Goal: Task Accomplishment & Management: Complete application form

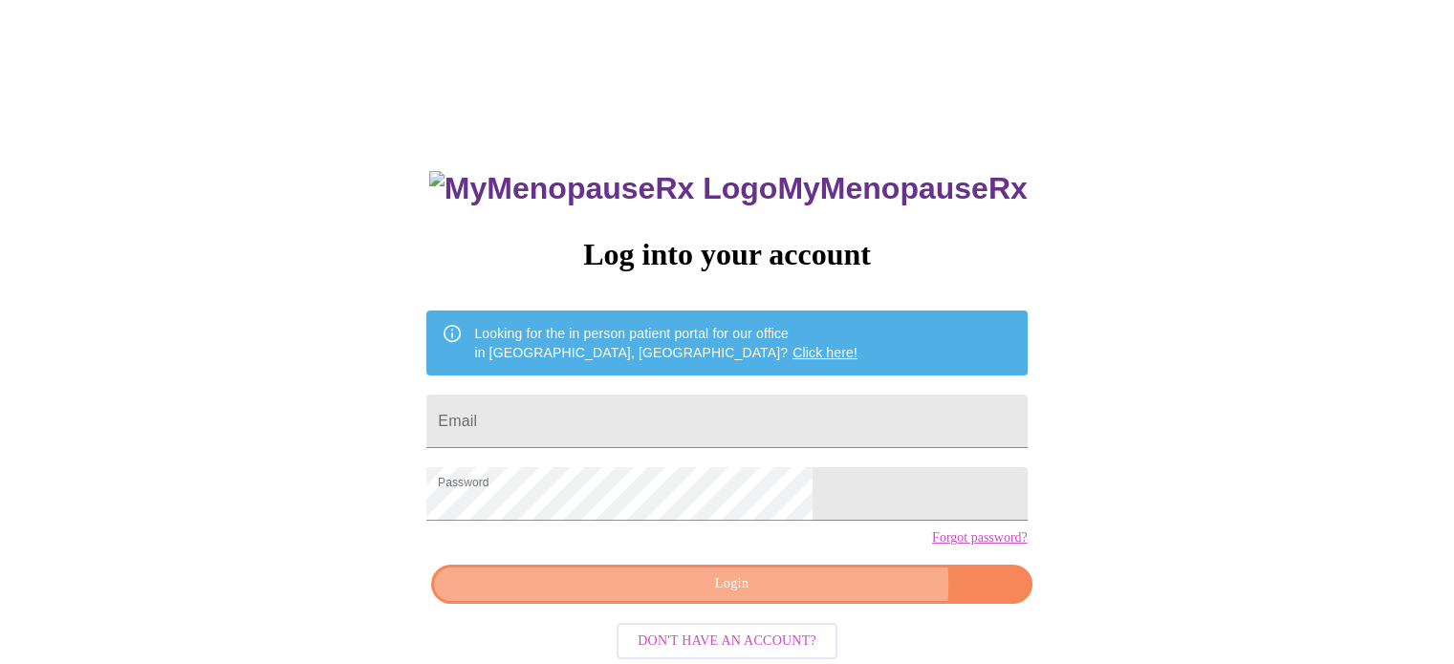
click at [797, 597] on span "Login" at bounding box center [731, 585] width 556 height 24
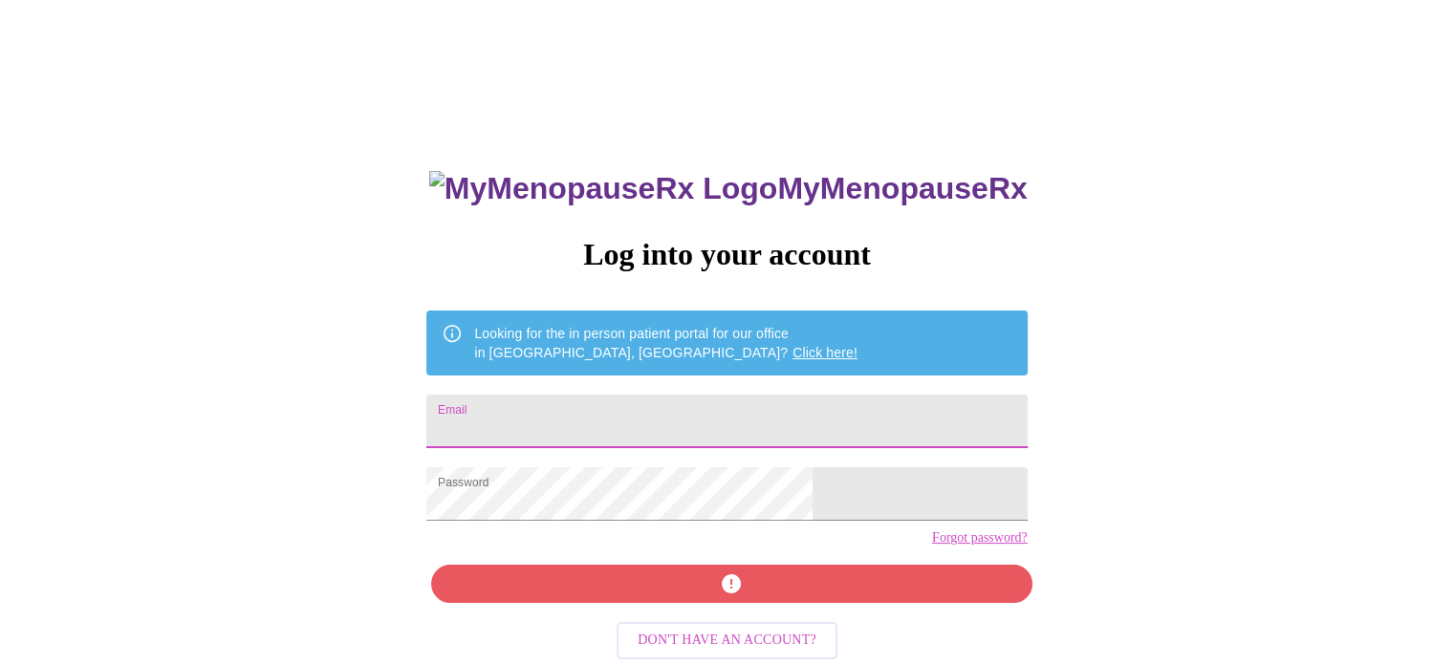
click at [737, 401] on input "Email" at bounding box center [726, 422] width 600 height 54
type input "tp.raine@comcast.net"
click at [704, 608] on div "MyMenopauseRx Log into your account Looking for the in person patient portal fo…" at bounding box center [726, 473] width 639 height 664
click at [750, 619] on div "MyMenopauseRx Log into your account Looking for the in person patient portal fo…" at bounding box center [726, 473] width 639 height 664
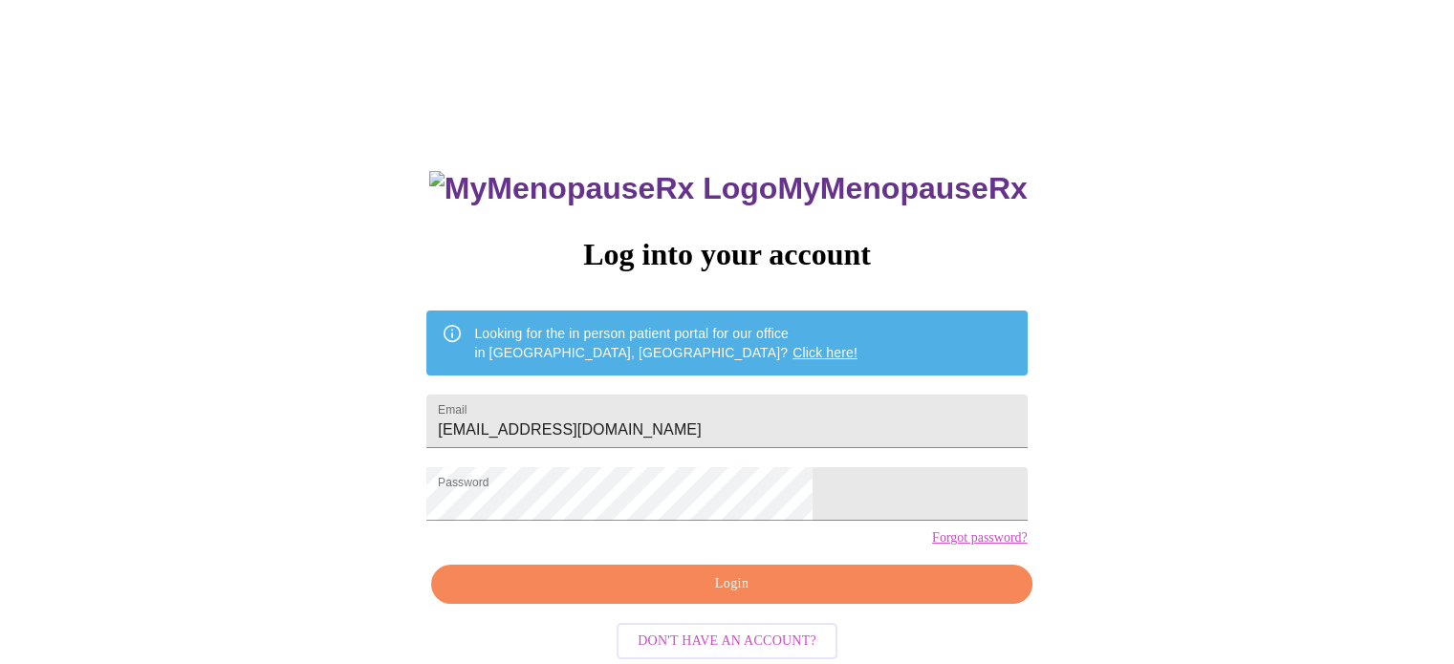
scroll to position [36, 0]
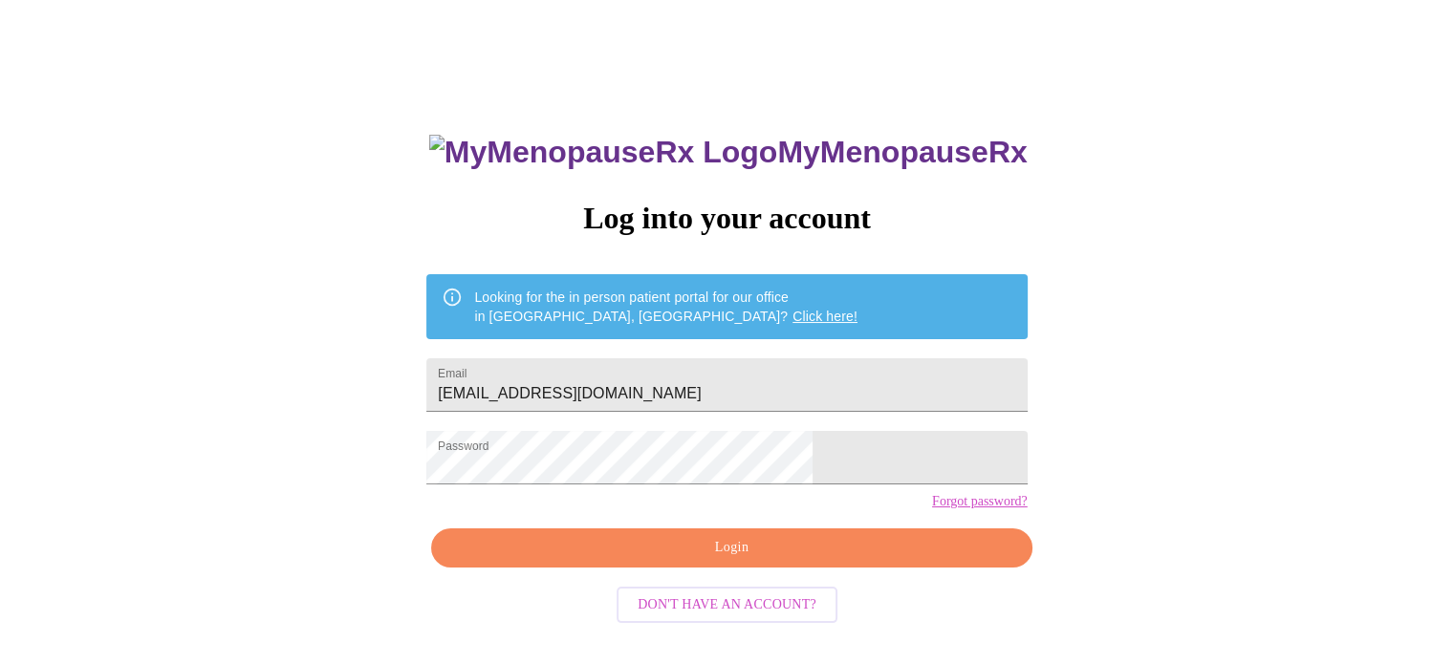
click at [751, 560] on span "Login" at bounding box center [731, 548] width 556 height 24
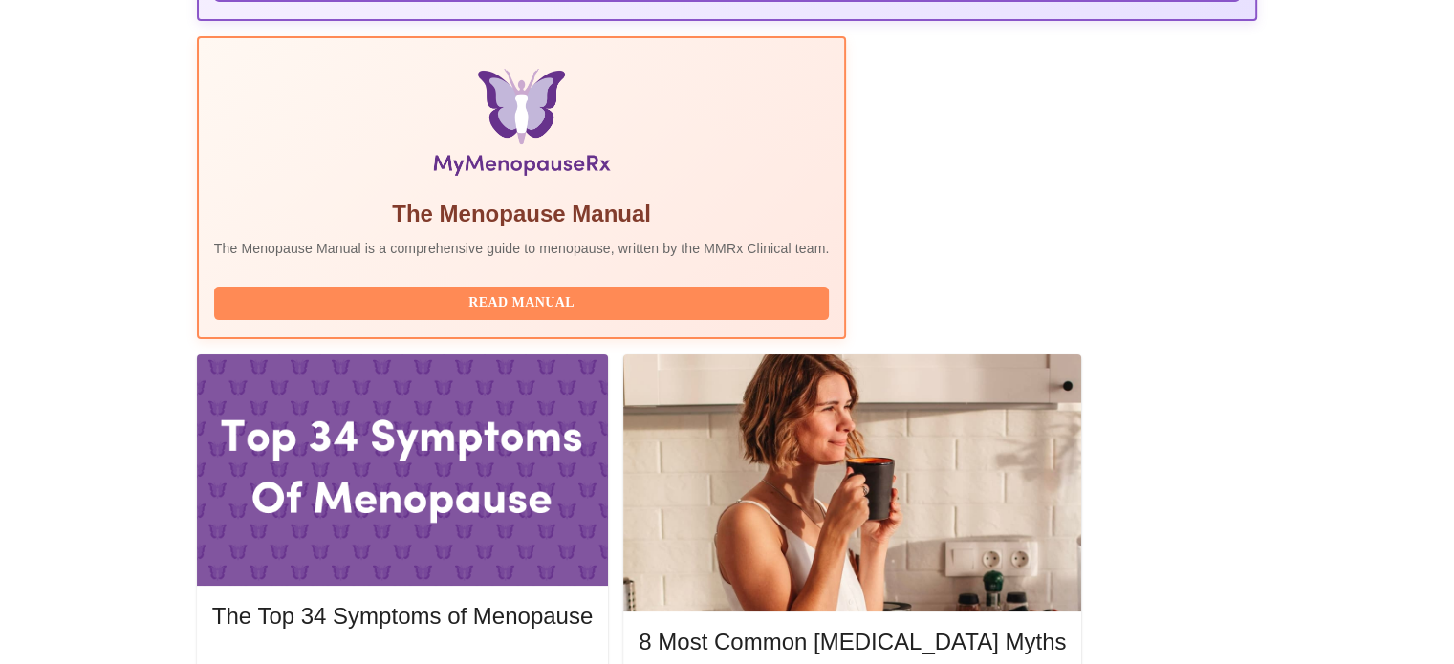
scroll to position [420, 0]
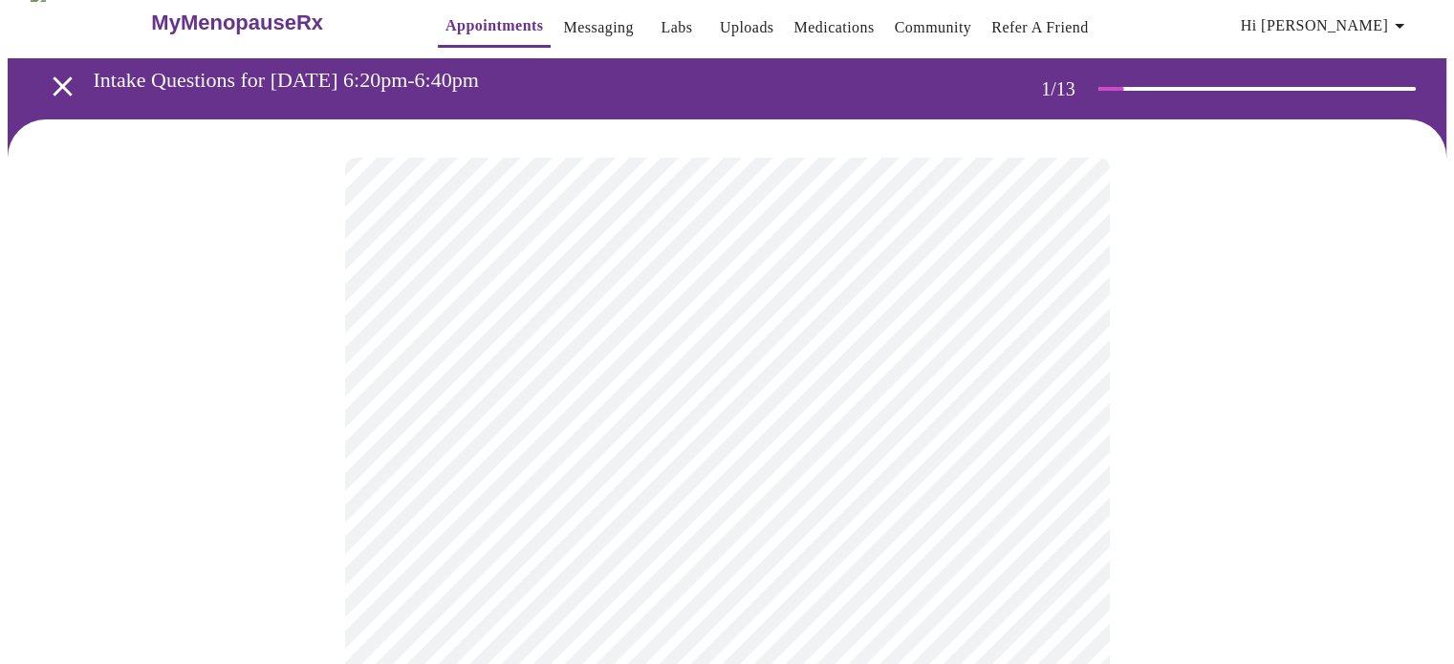
scroll to position [32, 0]
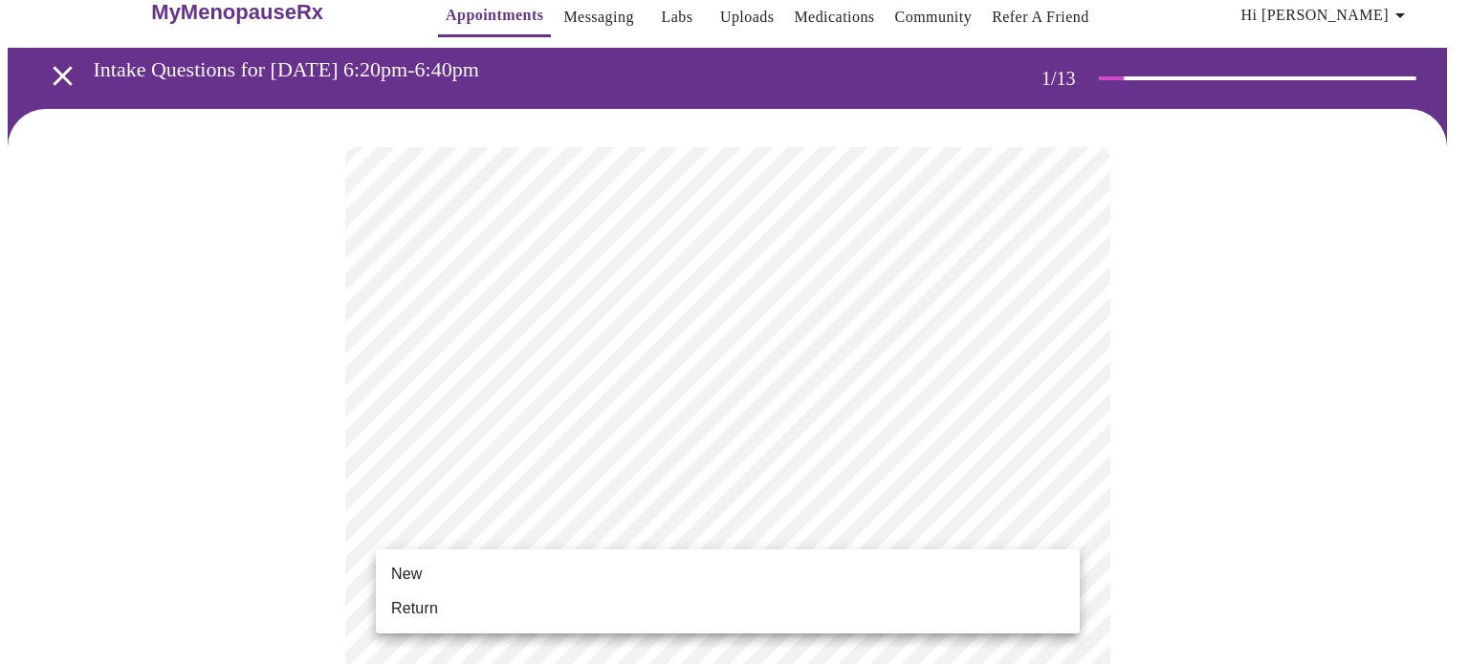
click at [806, 600] on li "Return" at bounding box center [728, 609] width 704 height 34
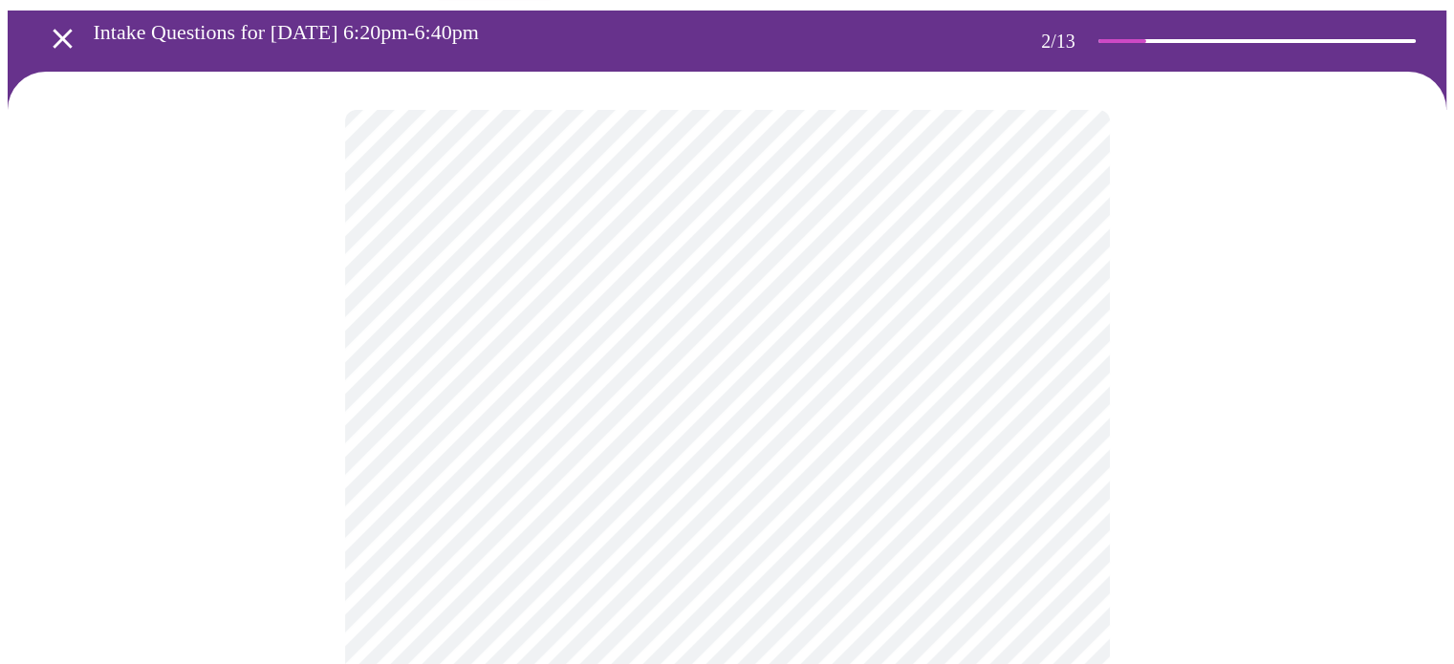
scroll to position [71, 0]
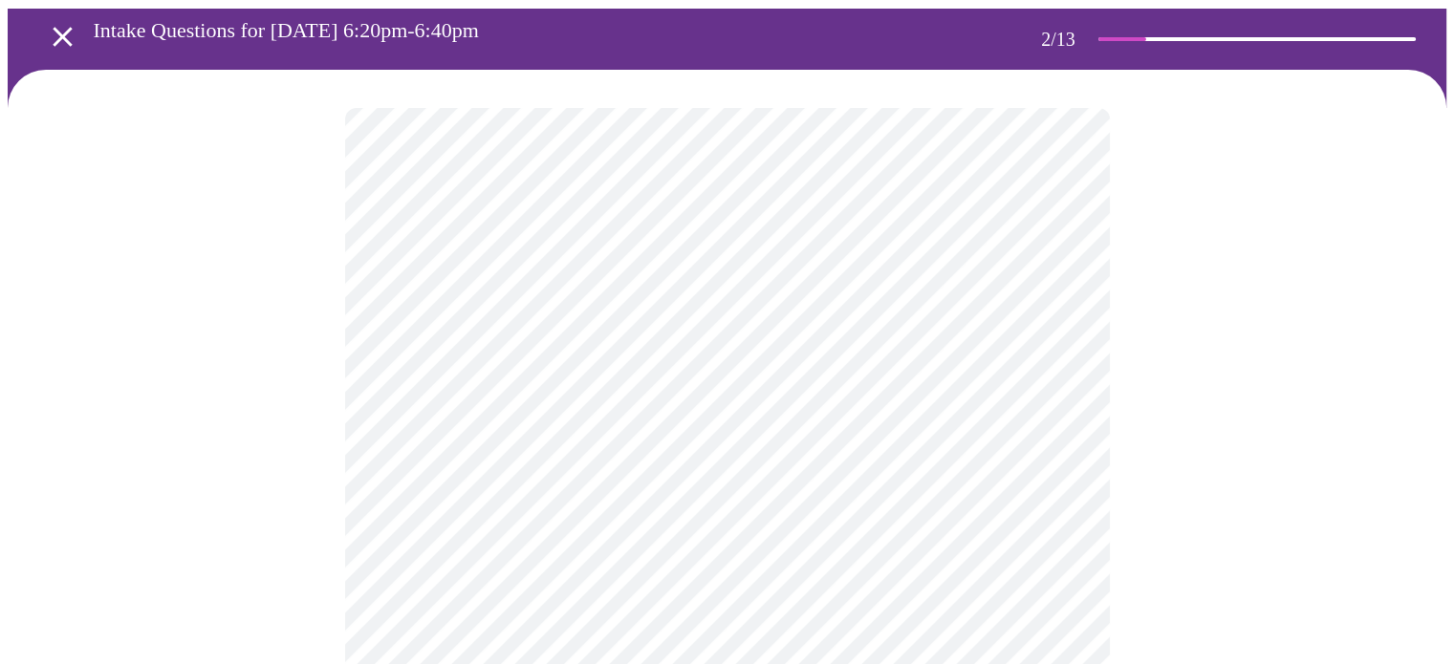
click at [1057, 324] on body "MyMenopauseRx Appointments Messaging Labs Uploads Medications Community Refer a…" at bounding box center [727, 511] width 1439 height 1148
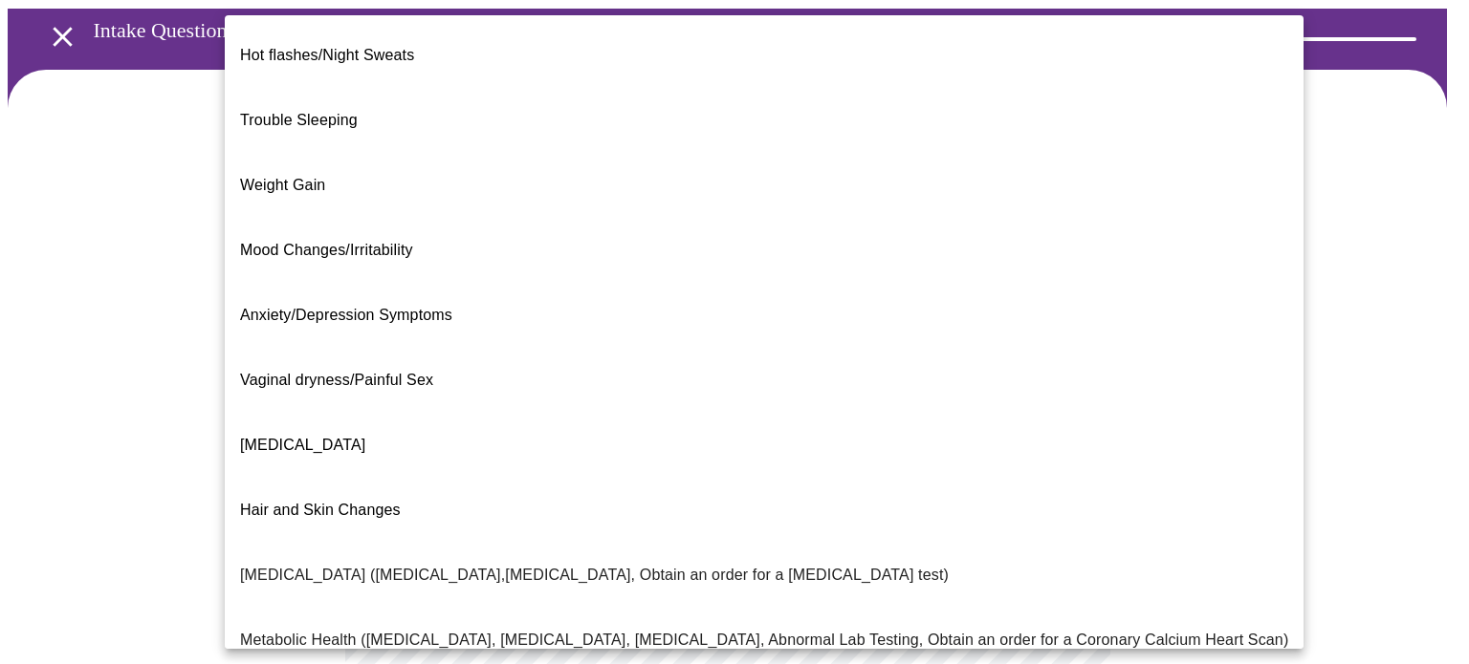
click at [1347, 236] on div at bounding box center [734, 332] width 1469 height 664
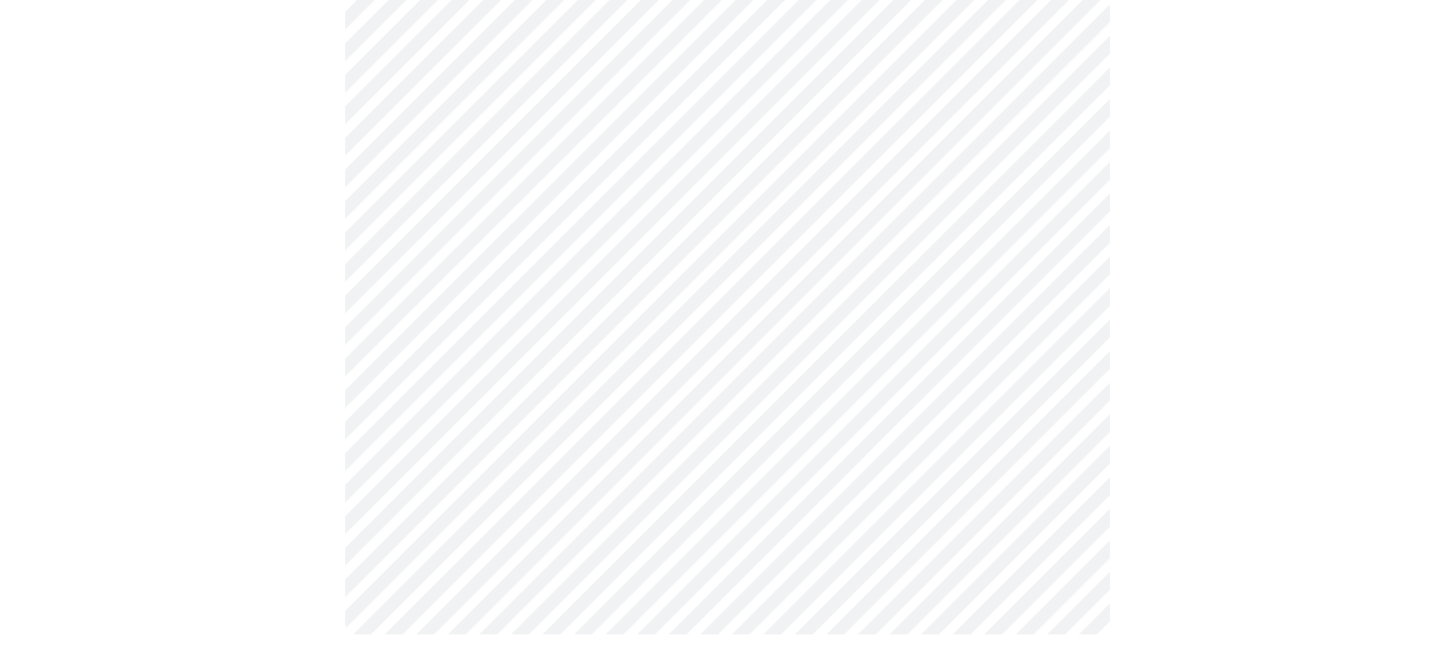
scroll to position [0, 0]
